Goal: Navigation & Orientation: Find specific page/section

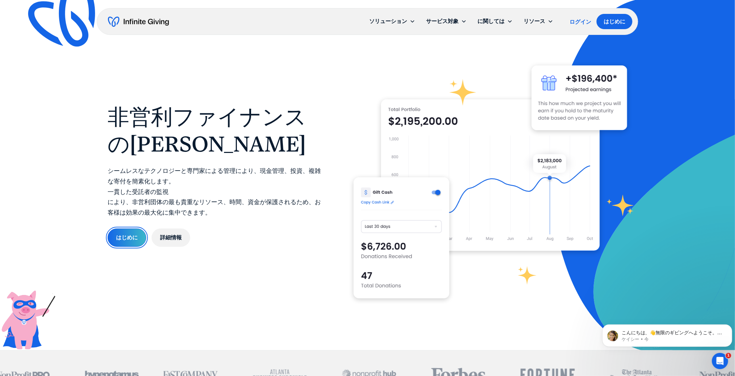
click at [120, 237] on link "はじめに" at bounding box center [127, 237] width 39 height 18
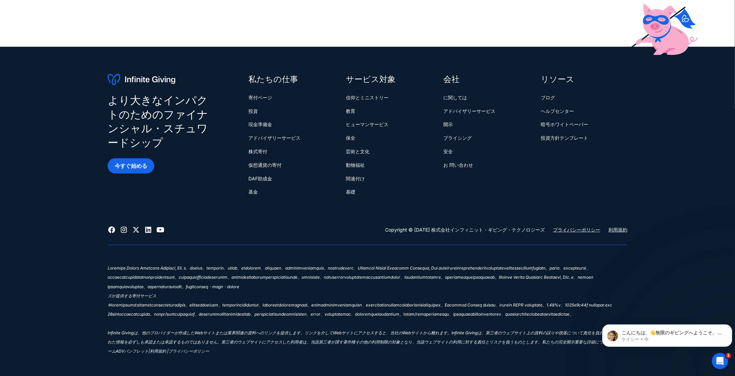
scroll to position [275, 0]
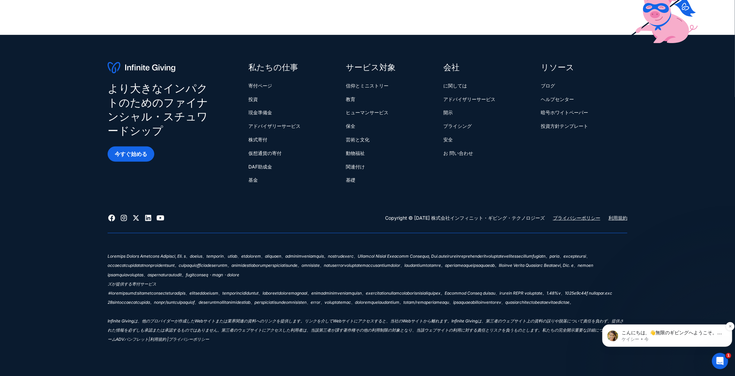
click at [675, 334] on p "こんにちは、👋無限のギビングへようこそ。ご不明な点がございましたら、このメッセージに返信してください。ケイシー" at bounding box center [673, 332] width 102 height 7
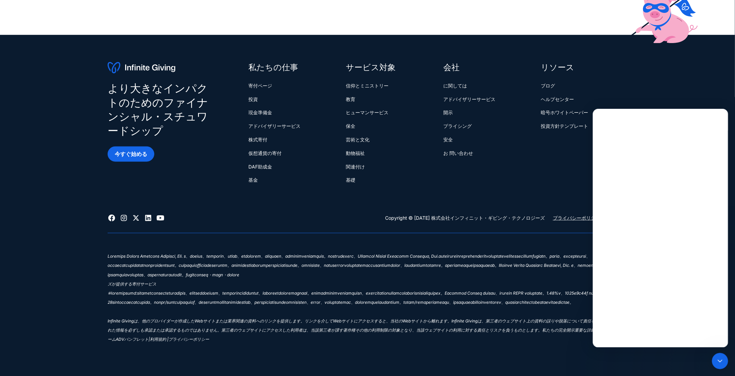
scroll to position [0, 0]
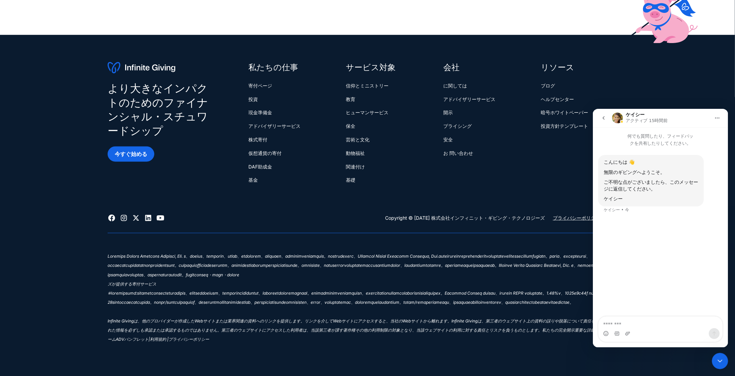
click at [604, 116] on icon "戻ってください" at bounding box center [603, 117] width 5 height 5
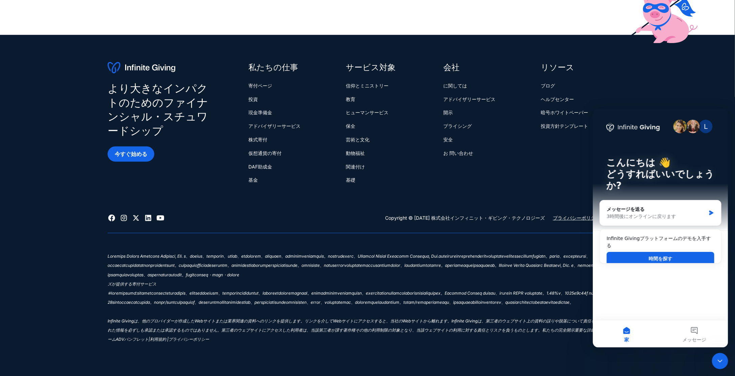
click at [645, 99] on div "より大きなインパクトのためのファイナンシャル・スチュワードシップ 今すぐ始める 私たちの仕事 寄付ページ 投資 現金準備金 アドバイザリーサービス 株式寄付 …" at bounding box center [367, 205] width 735 height 341
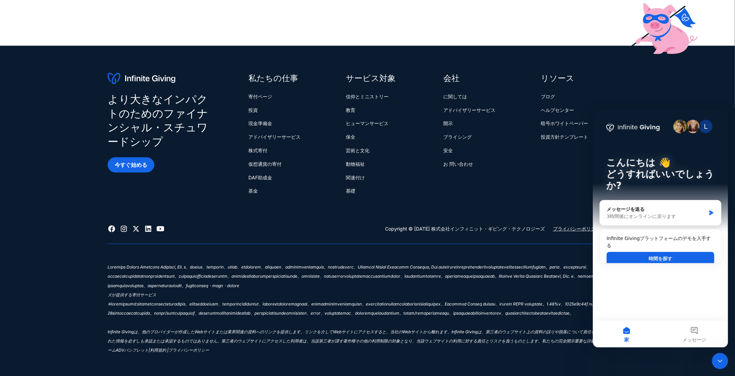
scroll to position [275, 0]
